Goal: Navigation & Orientation: Find specific page/section

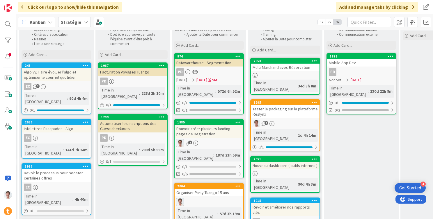
scroll to position [47, 404]
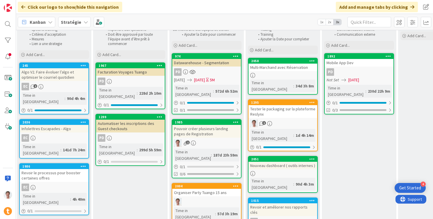
click at [70, 23] on b "Stratégie" at bounding box center [71, 22] width 20 height 6
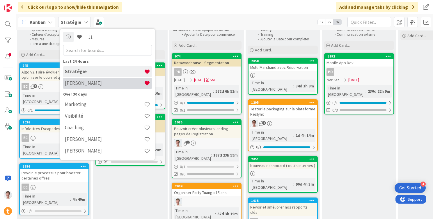
click at [79, 82] on h4 "[PERSON_NAME]" at bounding box center [104, 83] width 79 height 6
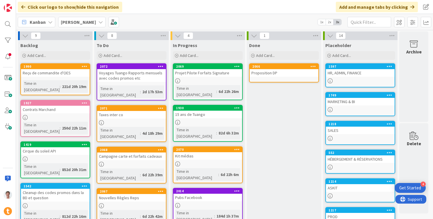
click at [340, 136] on div at bounding box center [360, 138] width 69 height 5
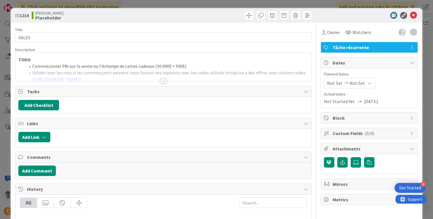
click at [340, 131] on span "Custom Fields ( 0/0 )" at bounding box center [369, 133] width 74 height 7
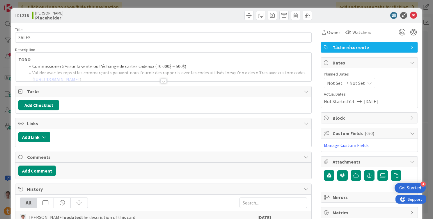
click at [259, 80] on div at bounding box center [163, 74] width 296 height 15
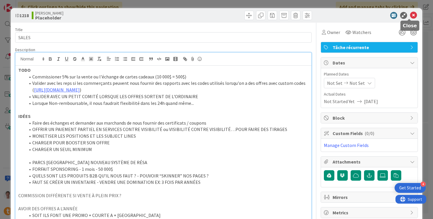
click at [410, 14] on icon at bounding box center [413, 15] width 7 height 7
